Goal: Information Seeking & Learning: Find specific fact

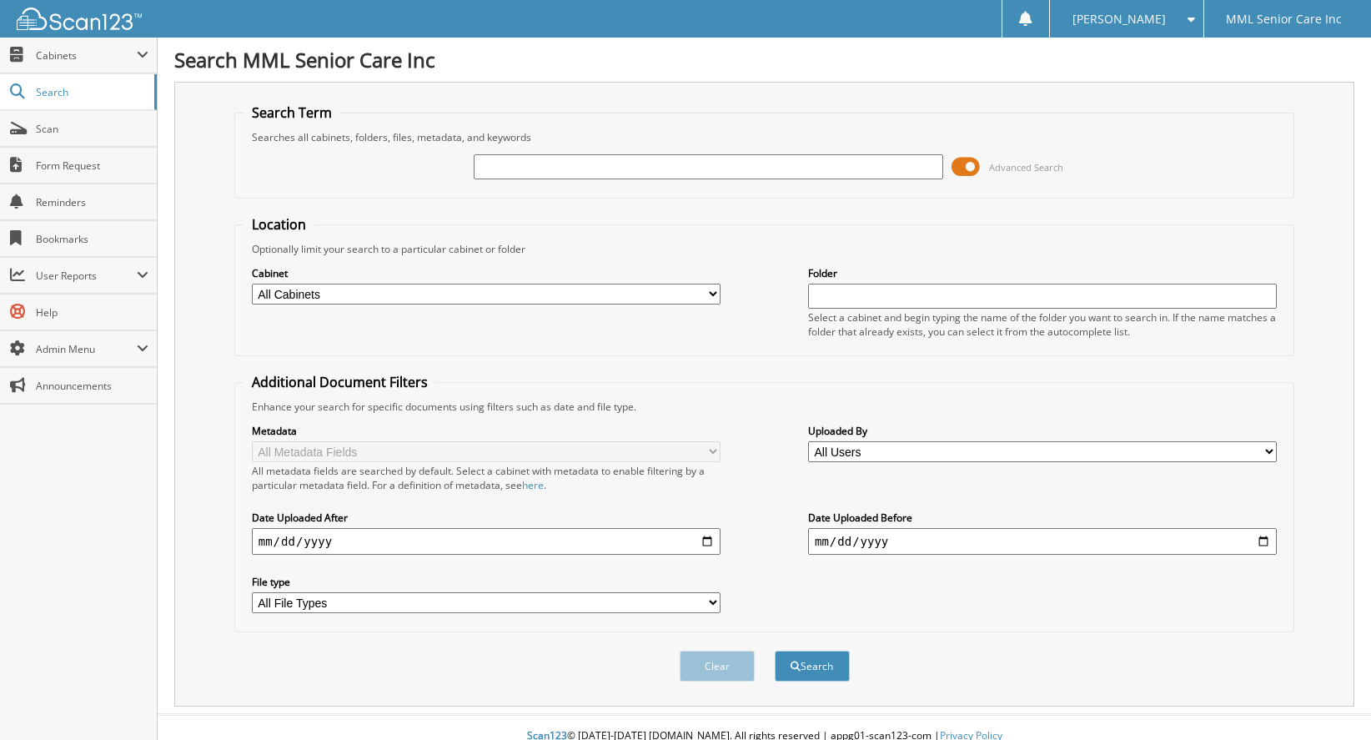
click at [653, 159] on input "text" at bounding box center [708, 166] width 469 height 25
type input "[PERSON_NAME]"
click at [827, 657] on button "Search" at bounding box center [812, 666] width 75 height 31
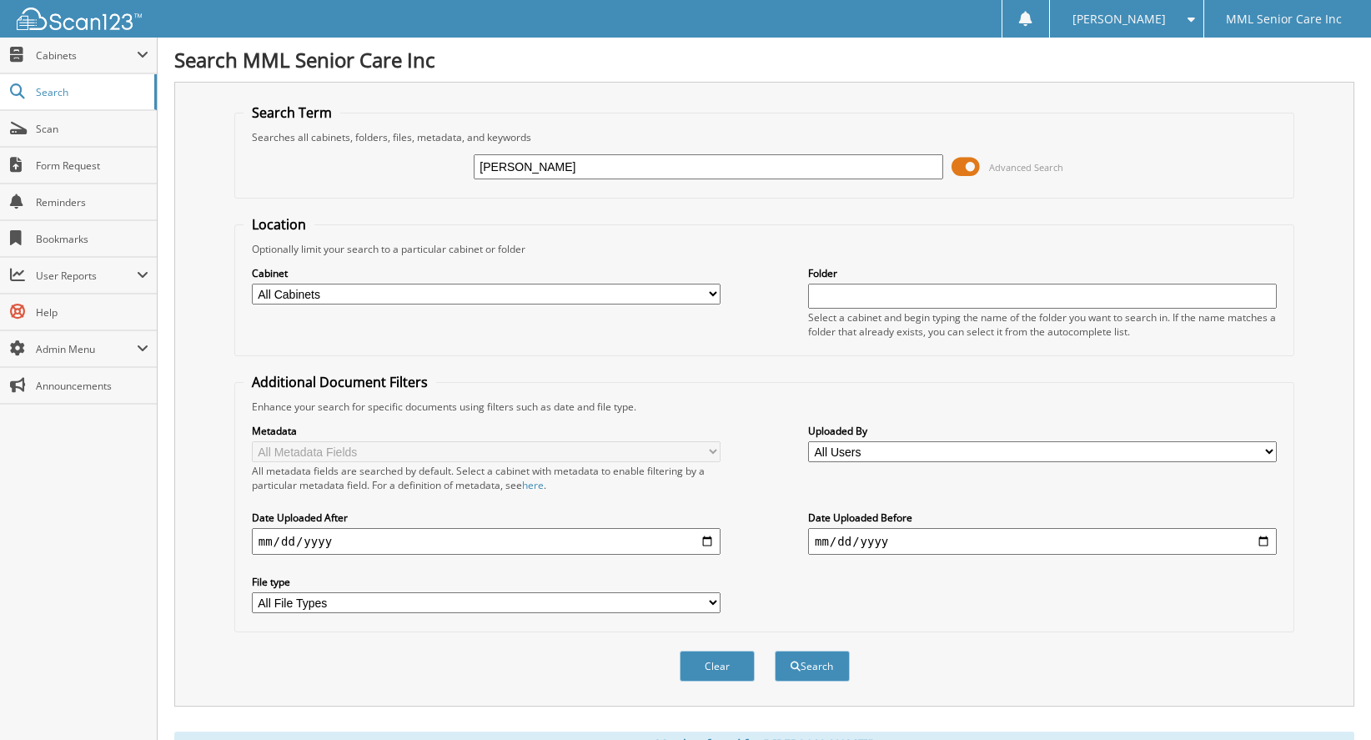
scroll to position [239, 0]
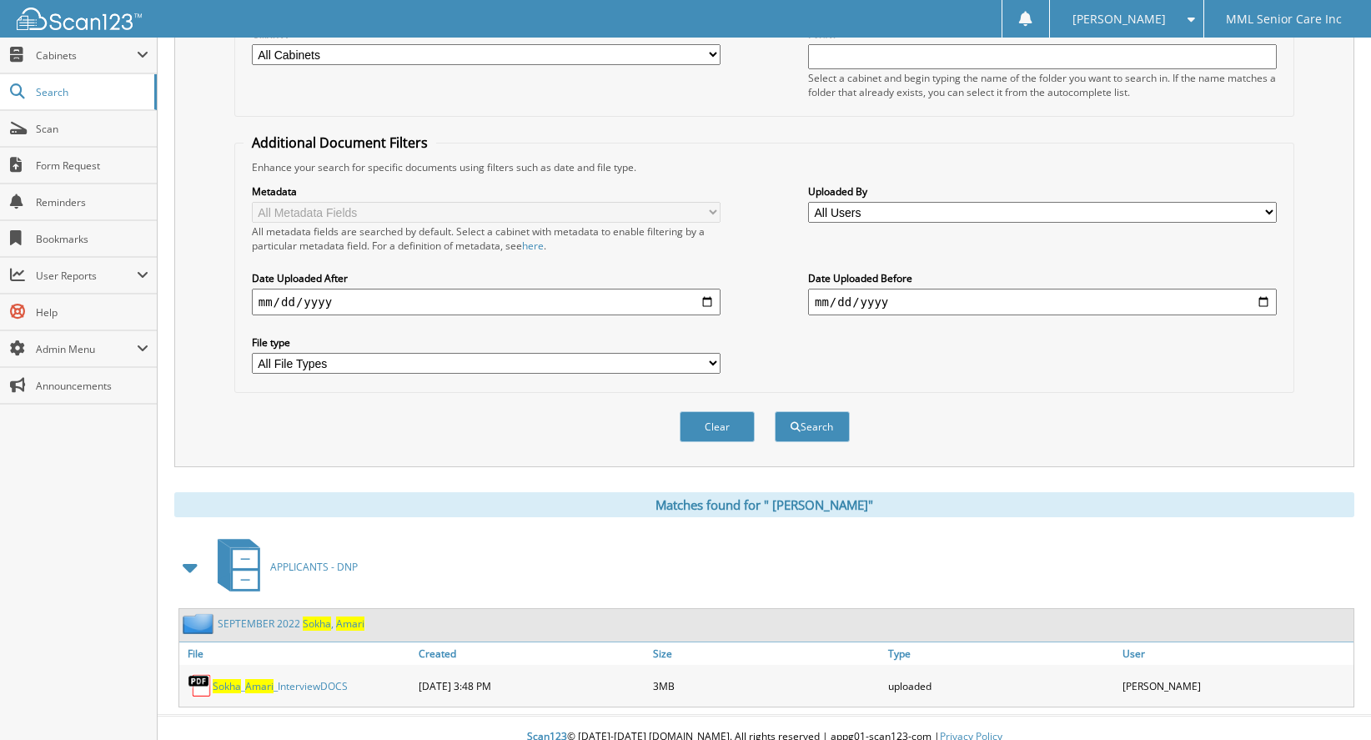
click at [258, 616] on link "[DATE] 0 2 2 S o k h a , A m a r i" at bounding box center [291, 623] width 147 height 14
